Goal: Transaction & Acquisition: Purchase product/service

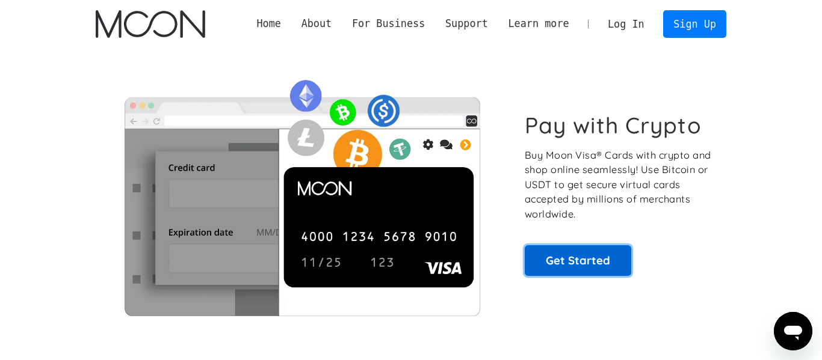
click at [612, 259] on link "Get Started" at bounding box center [578, 260] width 106 height 30
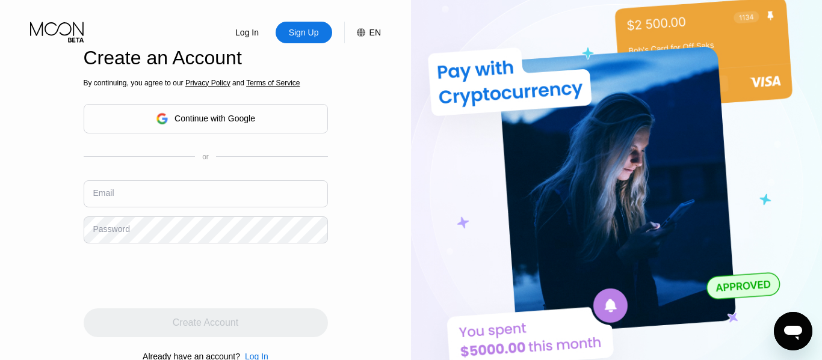
click at [238, 114] on div "Continue with Google" at bounding box center [214, 119] width 81 height 10
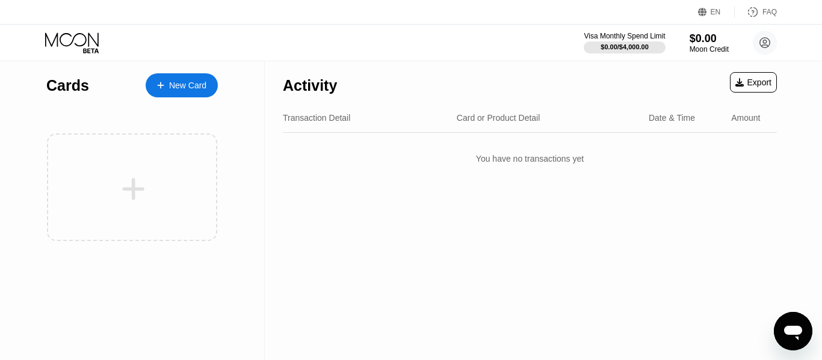
click at [194, 78] on div "New Card" at bounding box center [182, 85] width 72 height 24
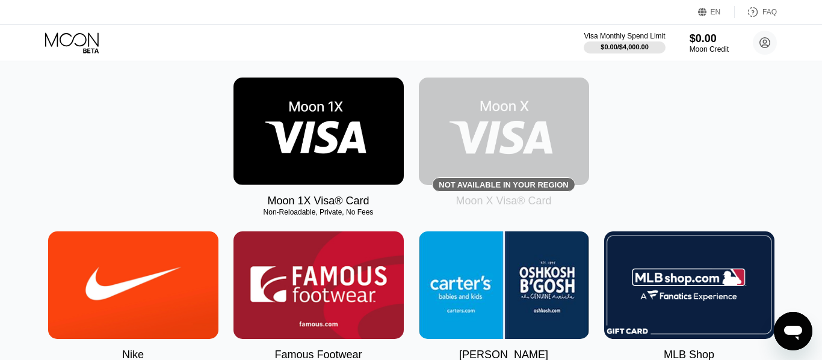
scroll to position [160, 0]
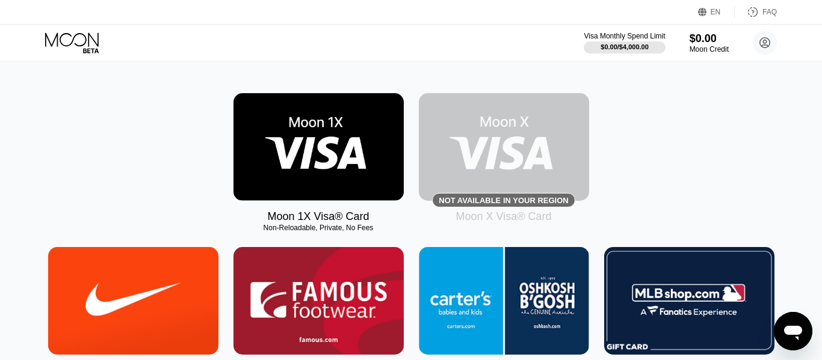
click at [301, 162] on img at bounding box center [318, 147] width 170 height 108
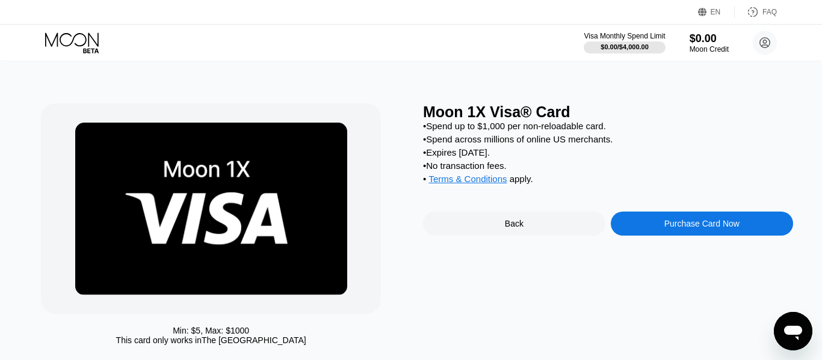
click at [518, 219] on div "Back" at bounding box center [514, 224] width 182 height 24
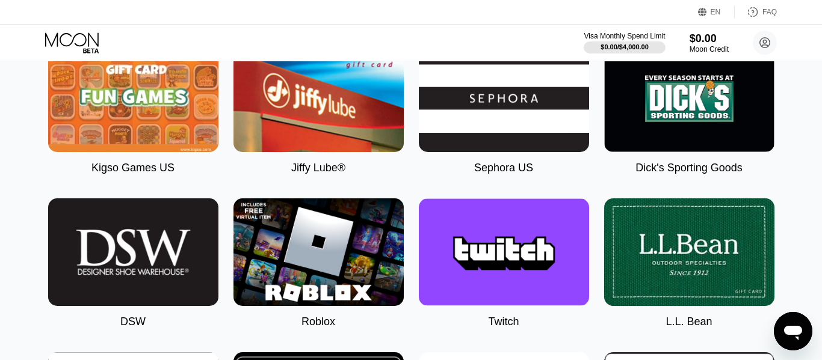
scroll to position [1464, 0]
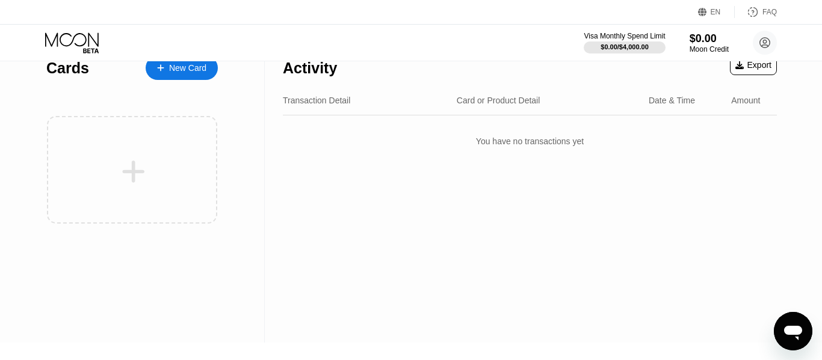
scroll to position [18, 0]
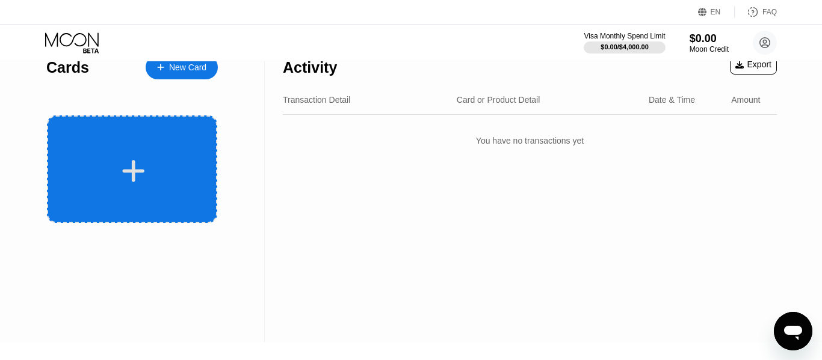
click at [96, 152] on div at bounding box center [132, 170] width 170 height 108
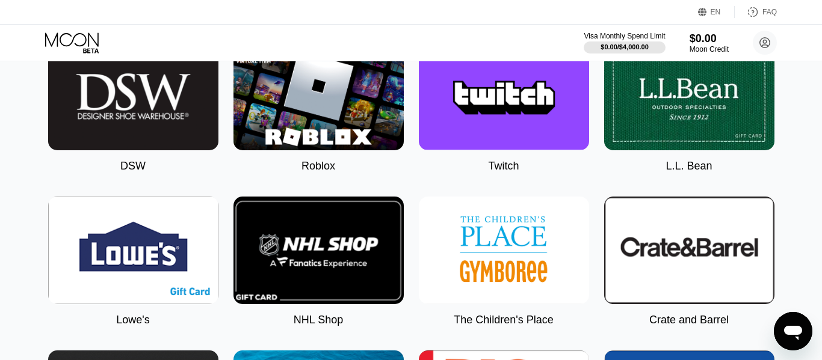
scroll to position [1603, 0]
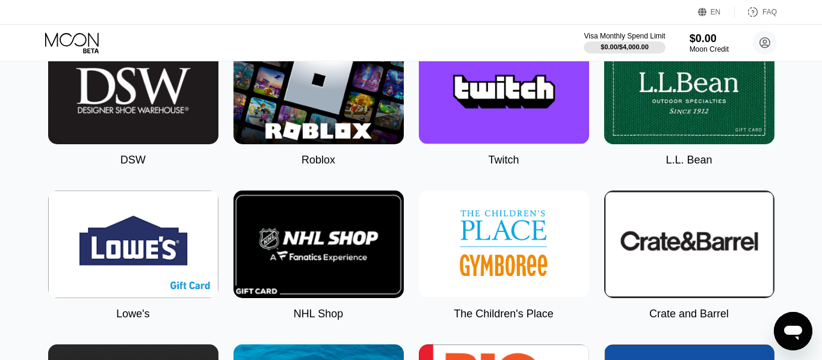
click at [305, 93] on img at bounding box center [318, 91] width 170 height 108
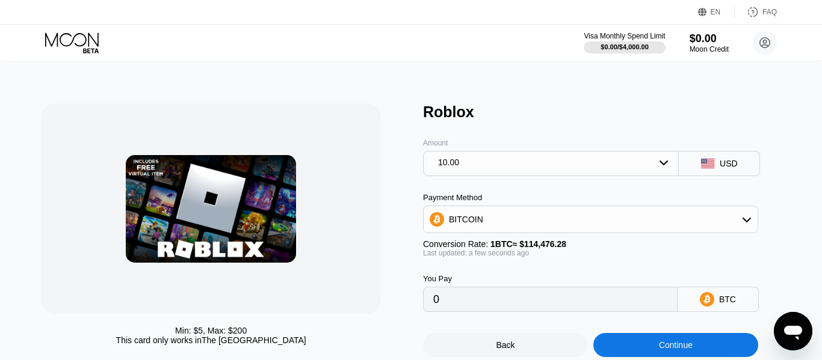
type input "0.00008736"
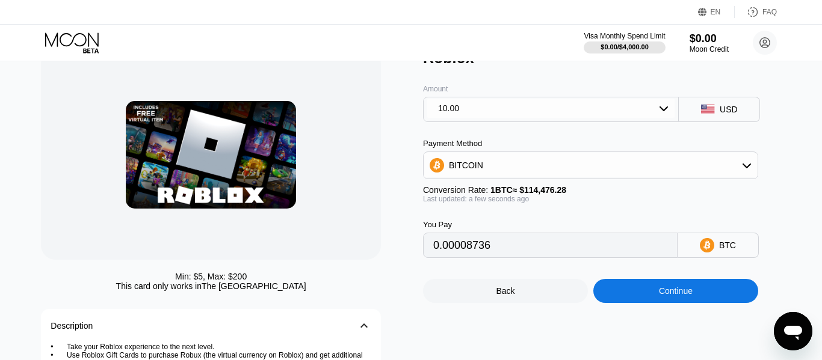
scroll to position [56, 0]
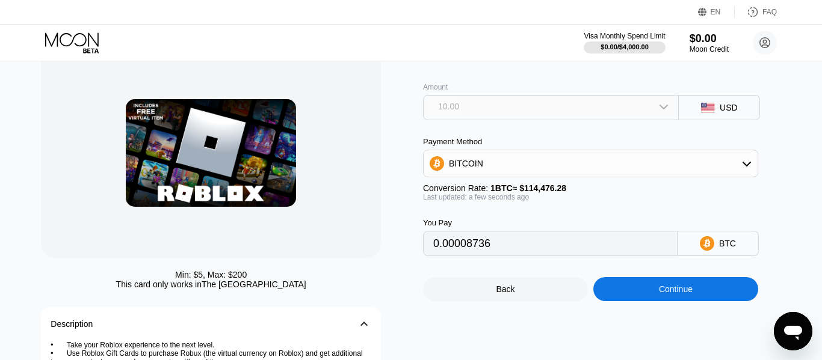
click at [595, 103] on div "10.00" at bounding box center [550, 106] width 247 height 19
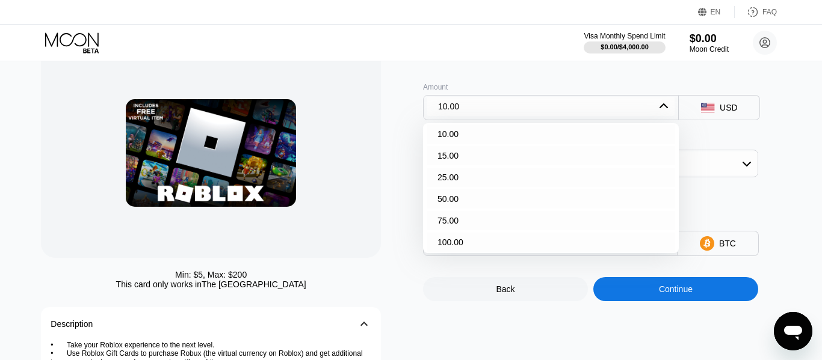
click at [522, 114] on div "10.00" at bounding box center [550, 106] width 247 height 19
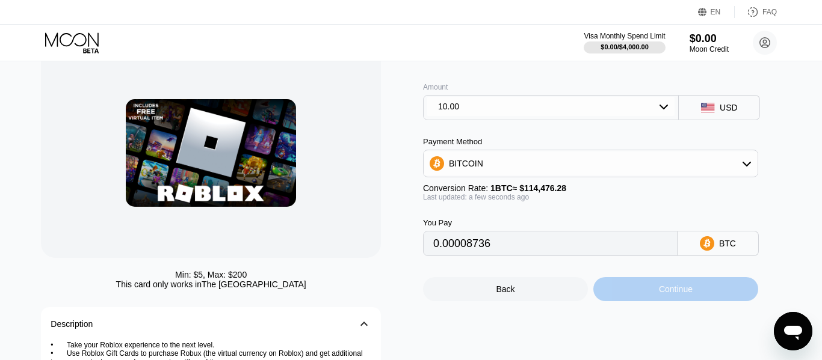
click at [661, 293] on div "Continue" at bounding box center [676, 290] width 34 height 10
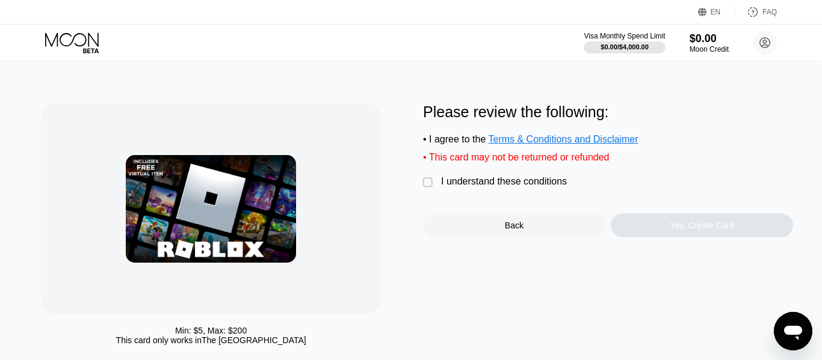
click at [430, 187] on div "" at bounding box center [429, 183] width 12 height 12
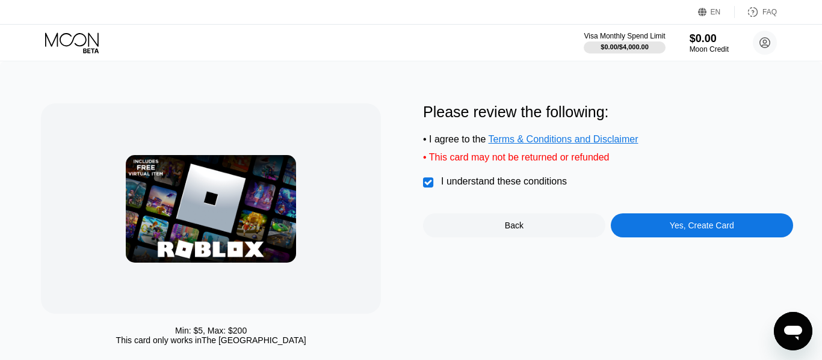
click at [651, 226] on div "Yes, Create Card" at bounding box center [702, 226] width 182 height 24
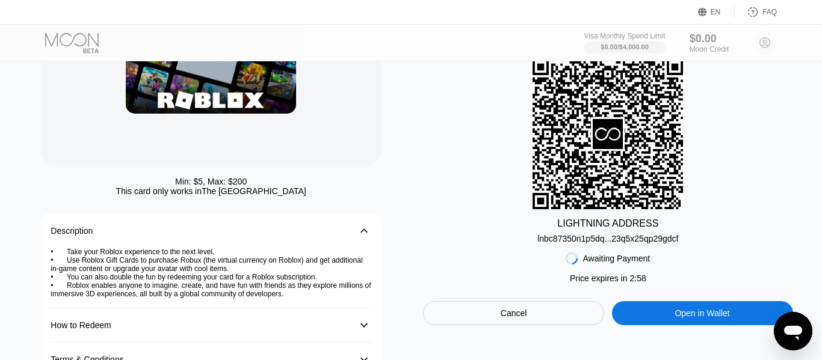
scroll to position [155, 0]
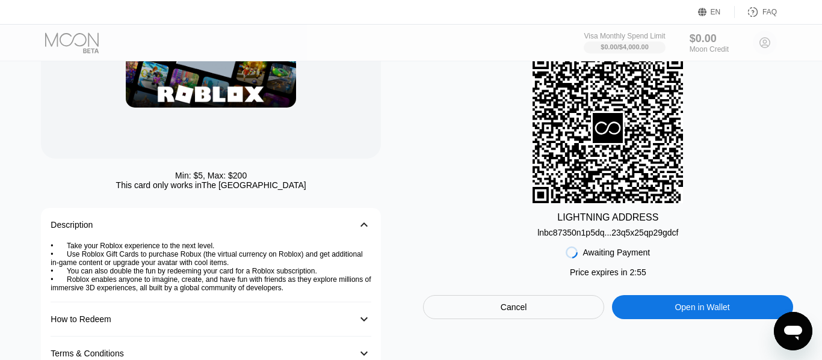
click at [641, 309] on div "Open in Wallet" at bounding box center [702, 307] width 181 height 24
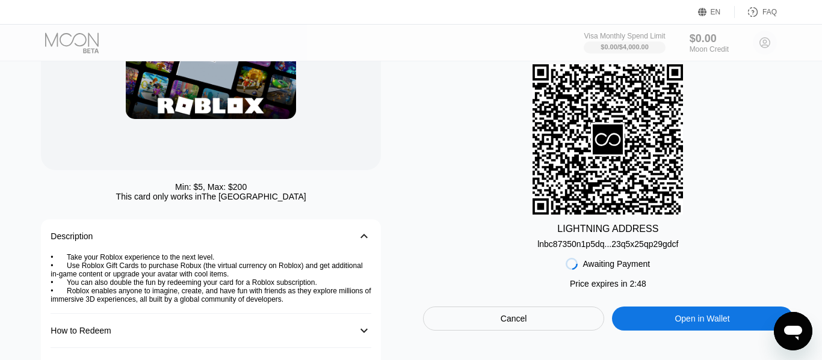
scroll to position [0, 0]
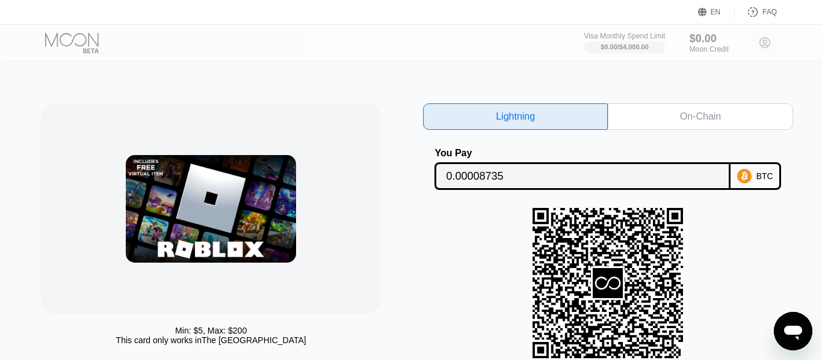
click at [211, 200] on img at bounding box center [211, 209] width 170 height 108
click at [640, 119] on div "On-Chain" at bounding box center [700, 116] width 185 height 26
